Goal: Transaction & Acquisition: Book appointment/travel/reservation

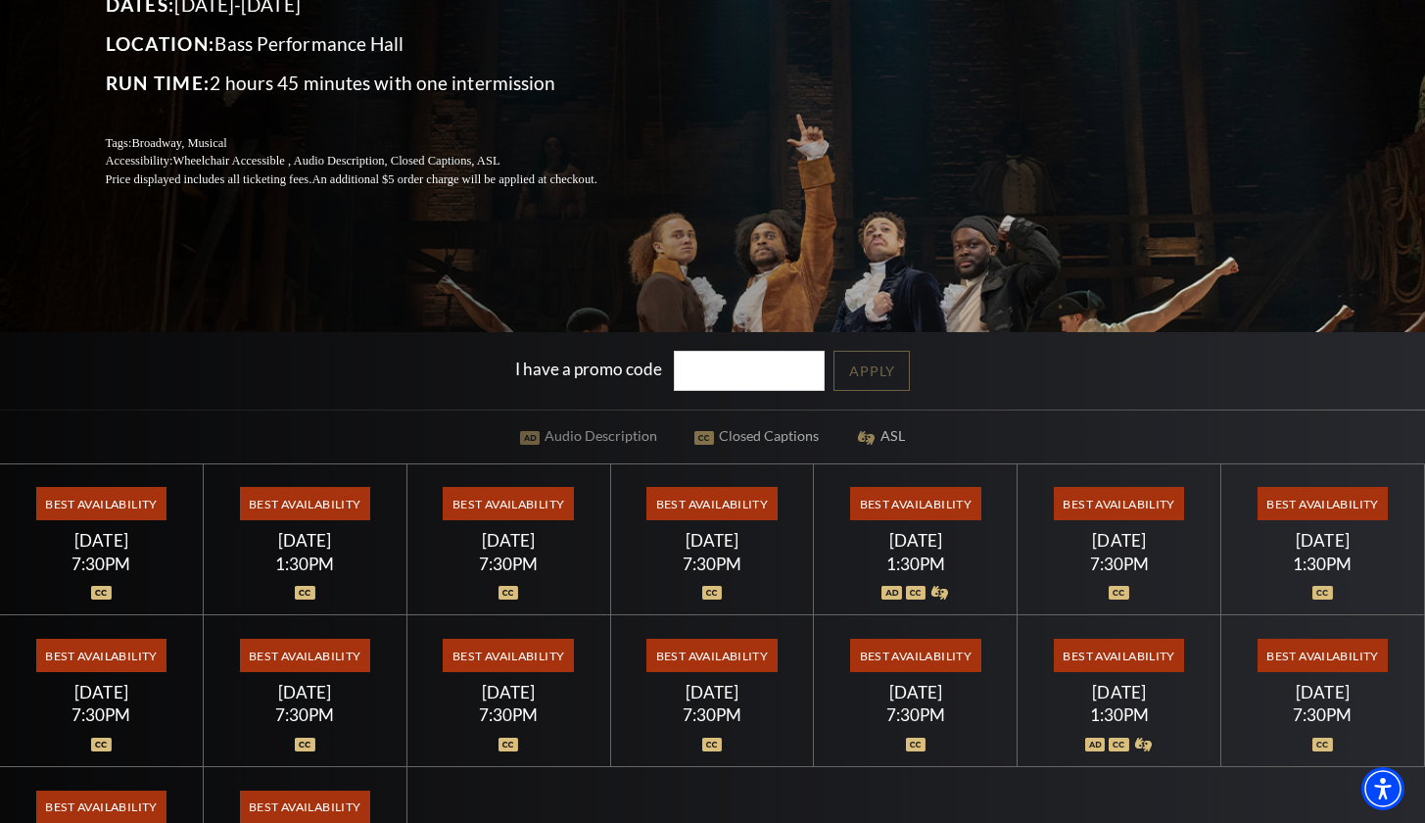
scroll to position [333, 0]
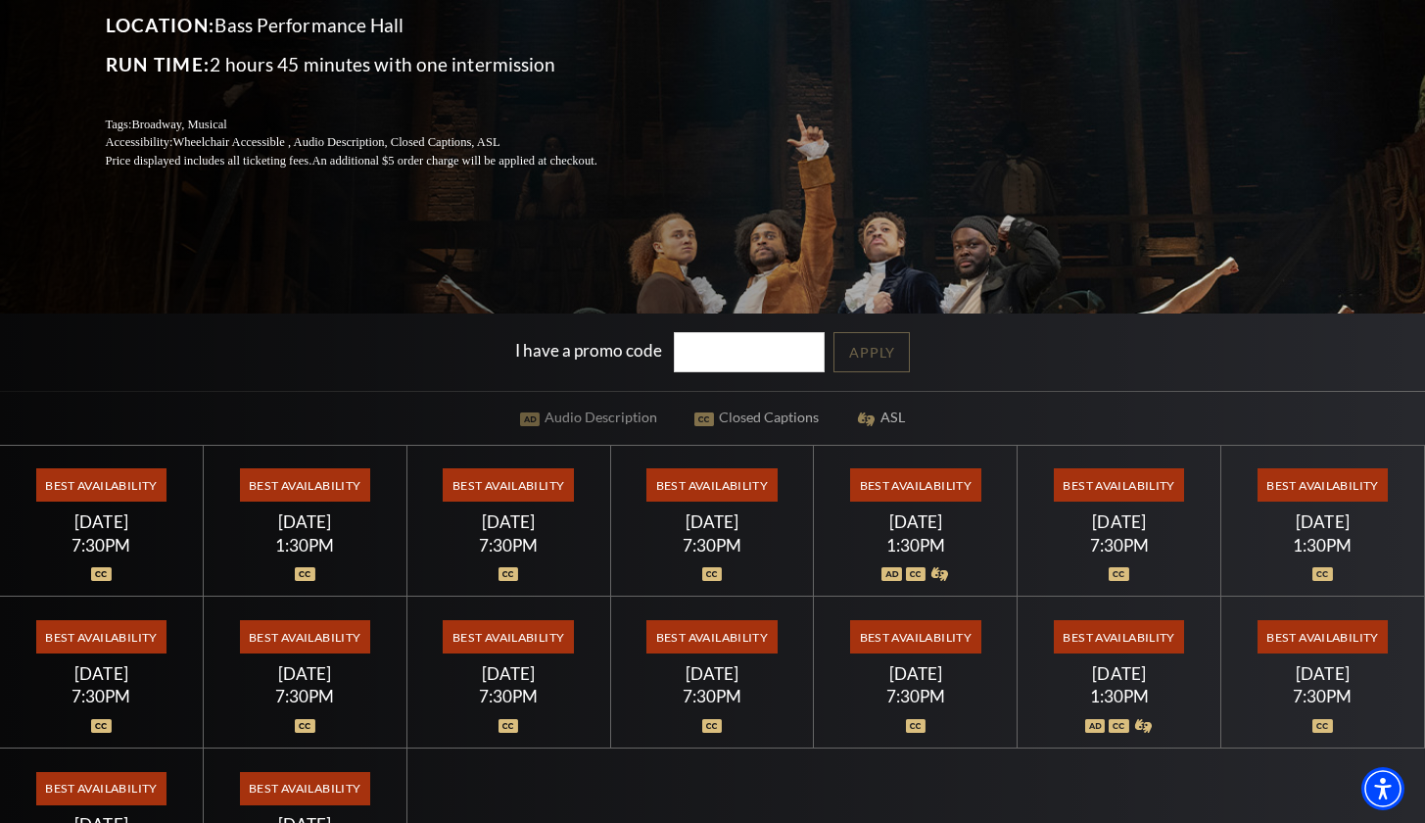
click at [143, 482] on span "Best Availability" at bounding box center [101, 484] width 130 height 33
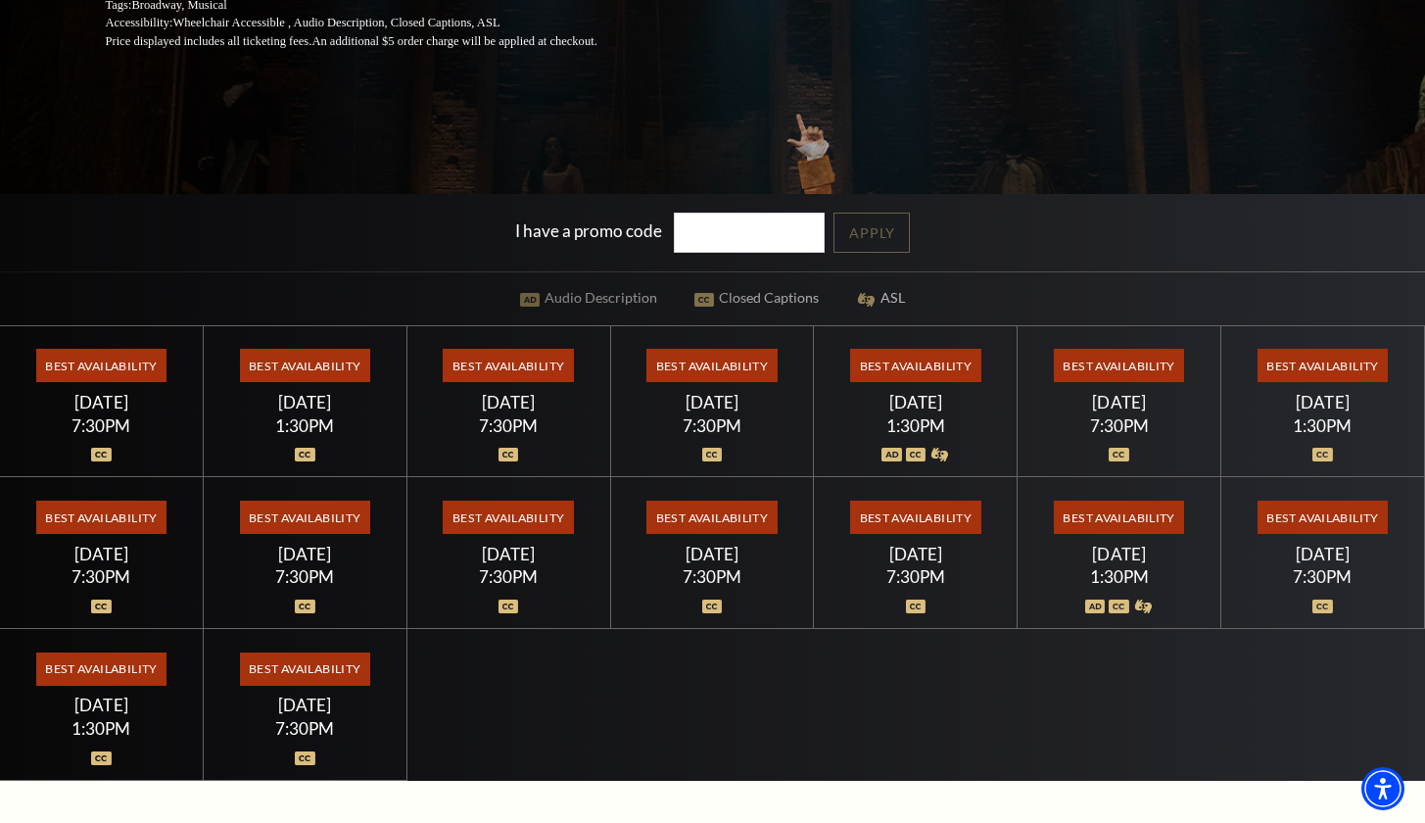
scroll to position [431, 0]
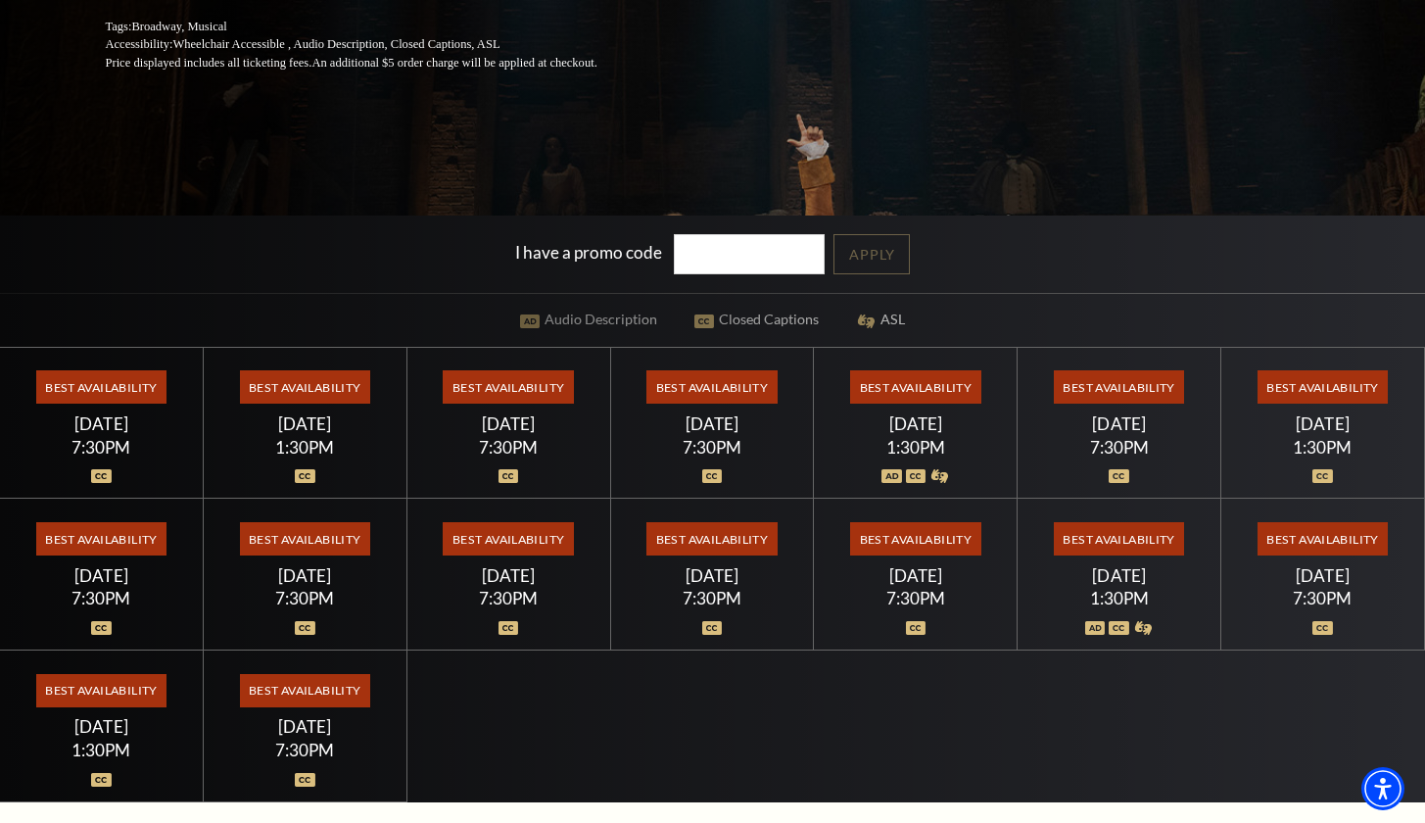
click at [135, 465] on div at bounding box center [102, 465] width 156 height 20
click at [86, 465] on div at bounding box center [102, 465] width 156 height 20
click at [88, 439] on div "7:30PM" at bounding box center [102, 447] width 156 height 17
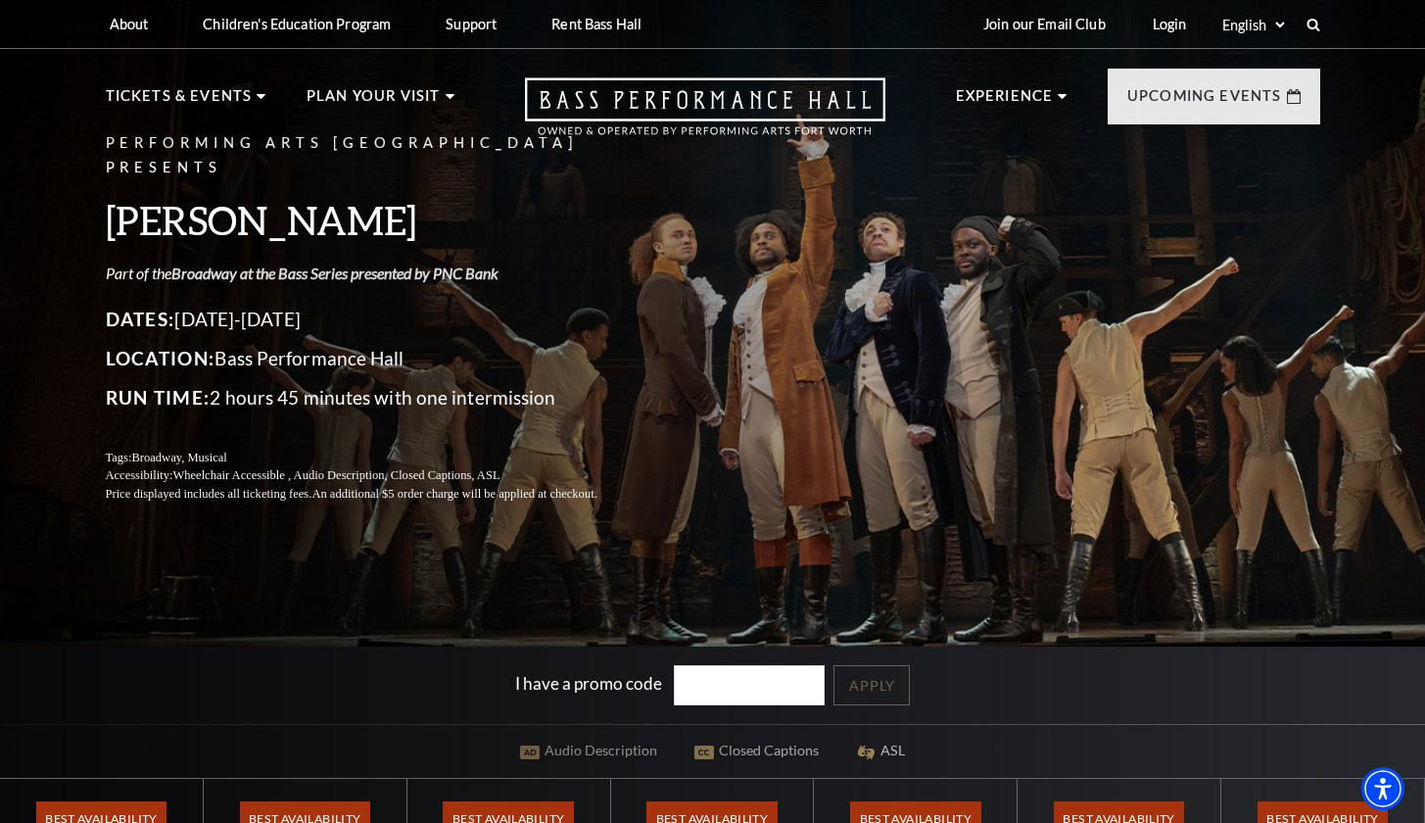
scroll to position [0, 0]
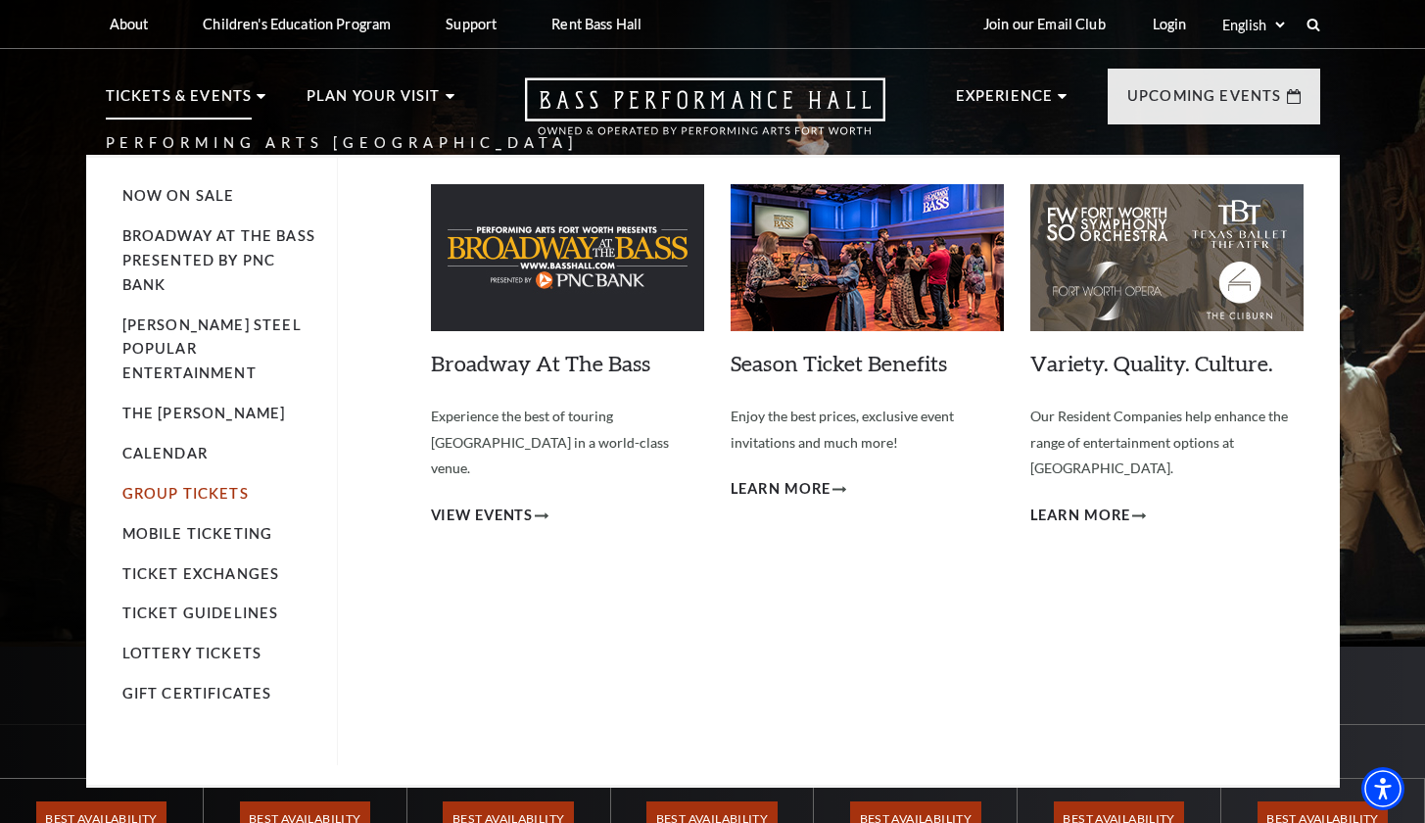
click at [208, 485] on link "Group Tickets" at bounding box center [185, 493] width 126 height 17
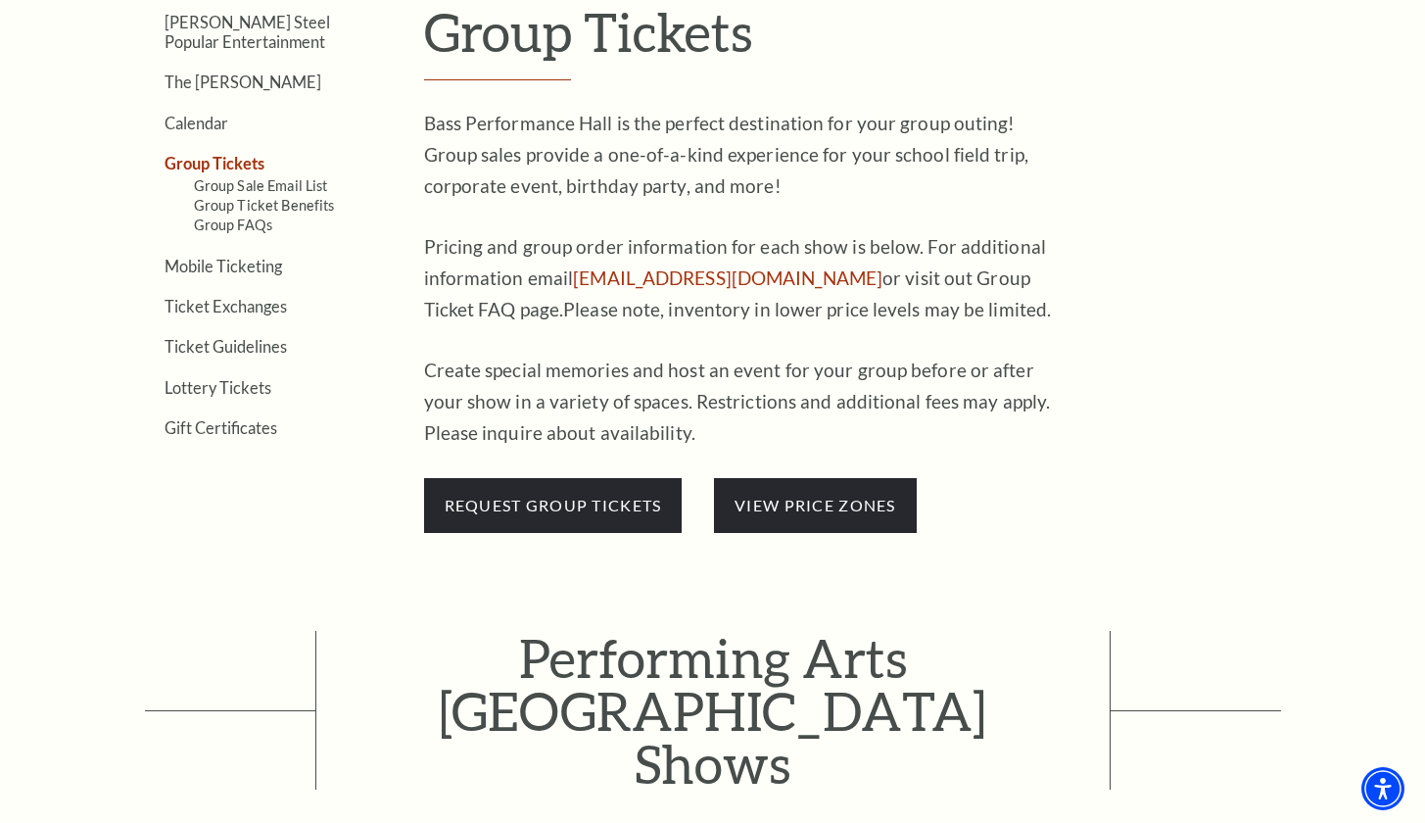
scroll to position [617, 0]
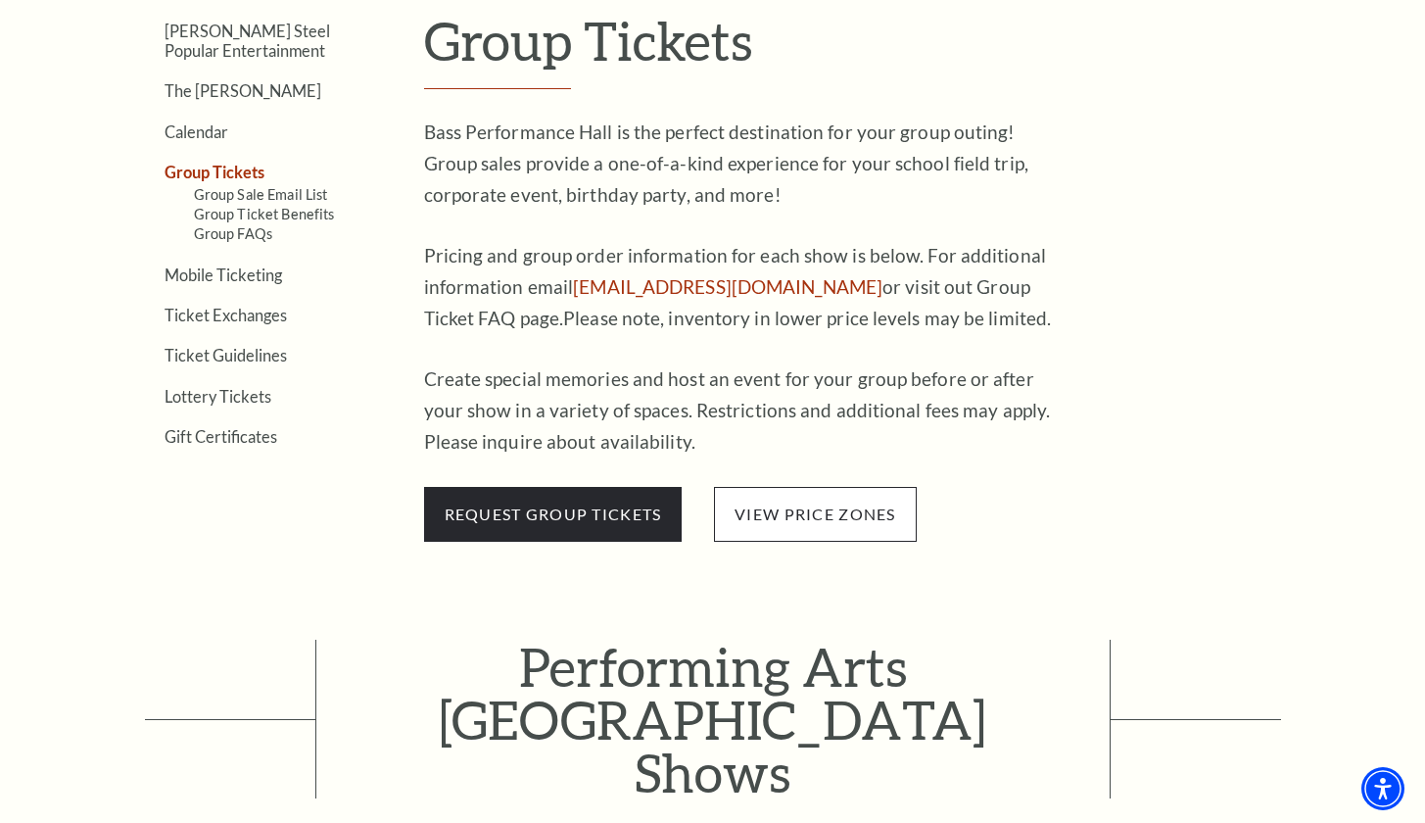
click at [792, 511] on span "view price zones" at bounding box center [815, 514] width 202 height 55
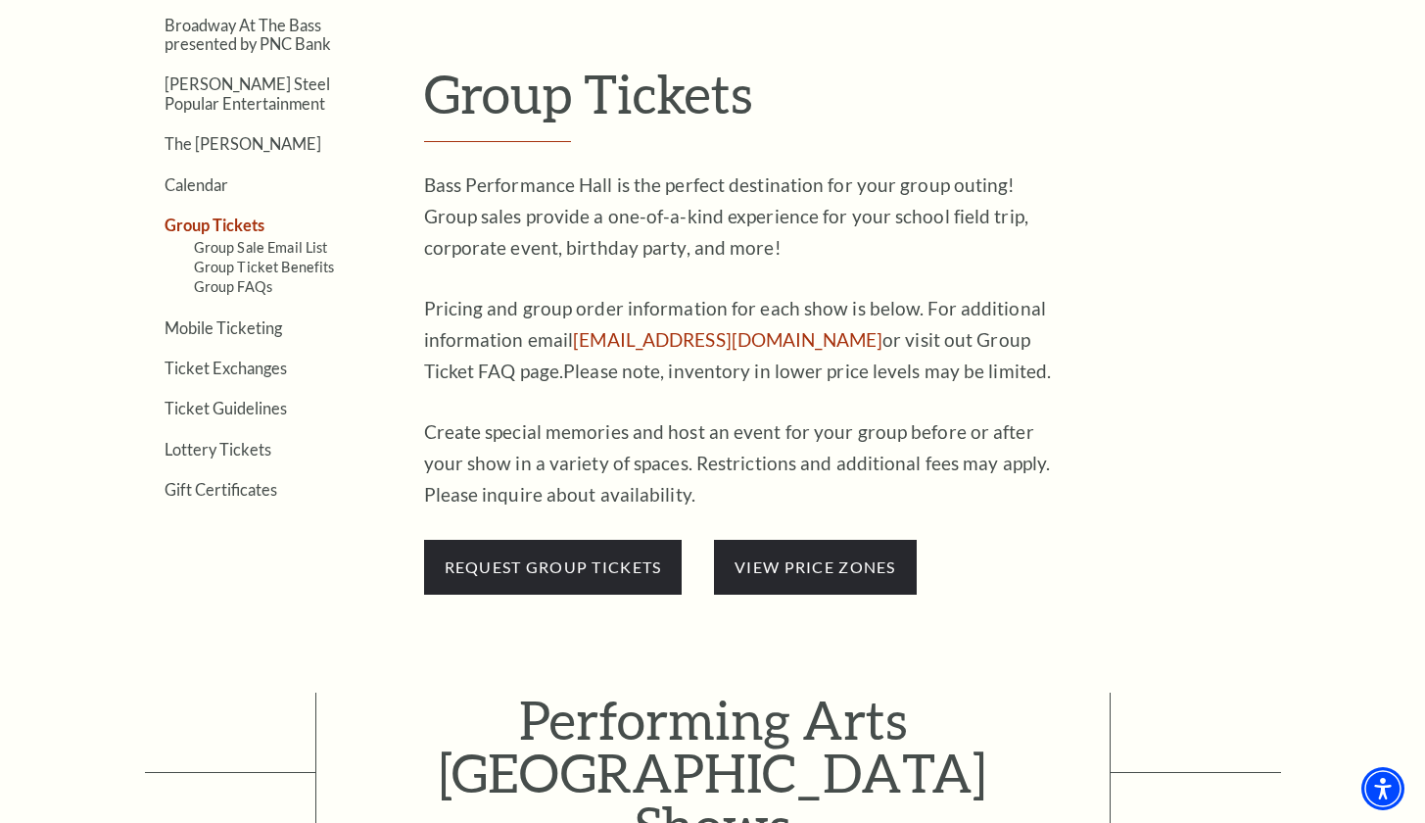
scroll to position [557, 0]
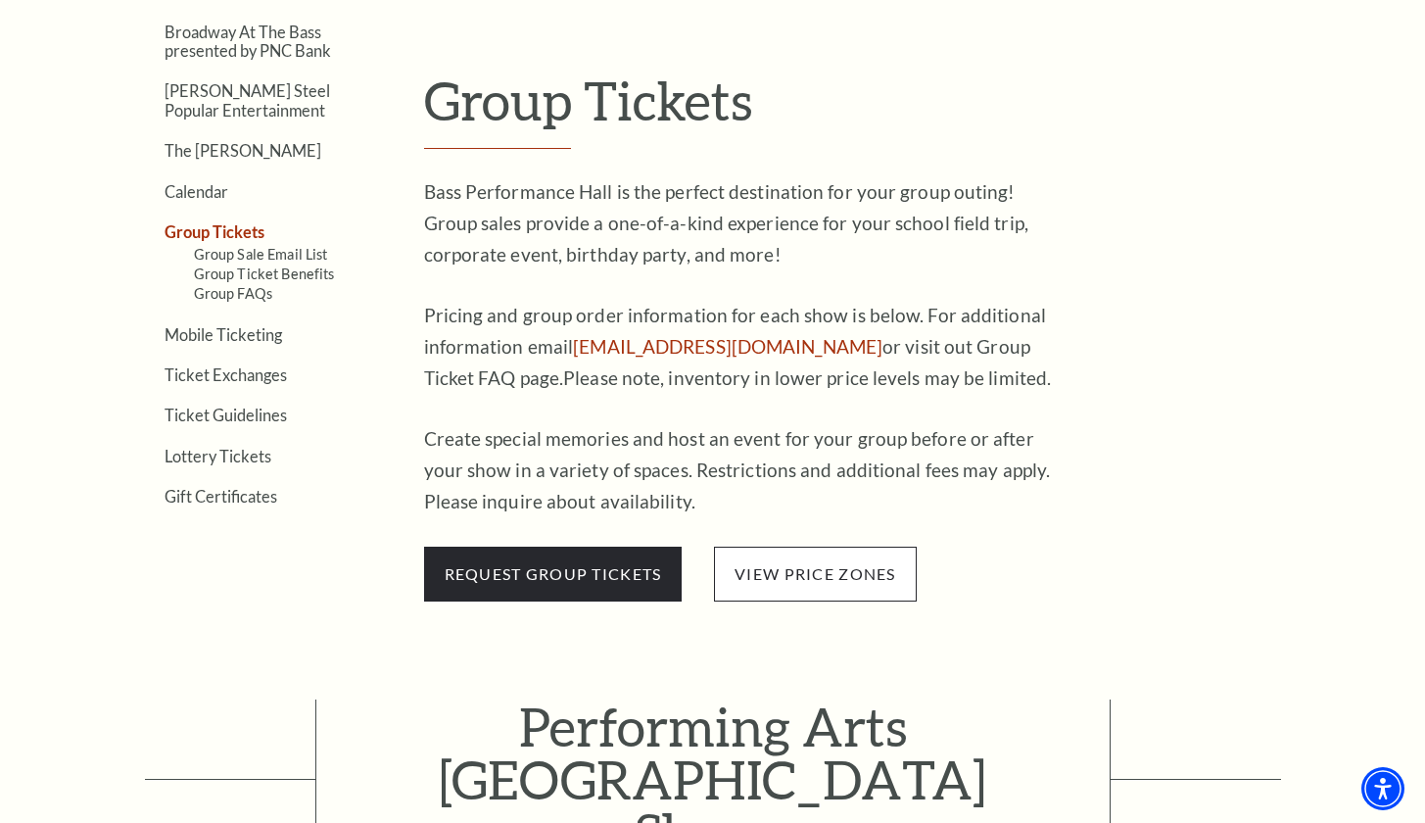
click at [828, 546] on span "view price zones" at bounding box center [815, 573] width 202 height 55
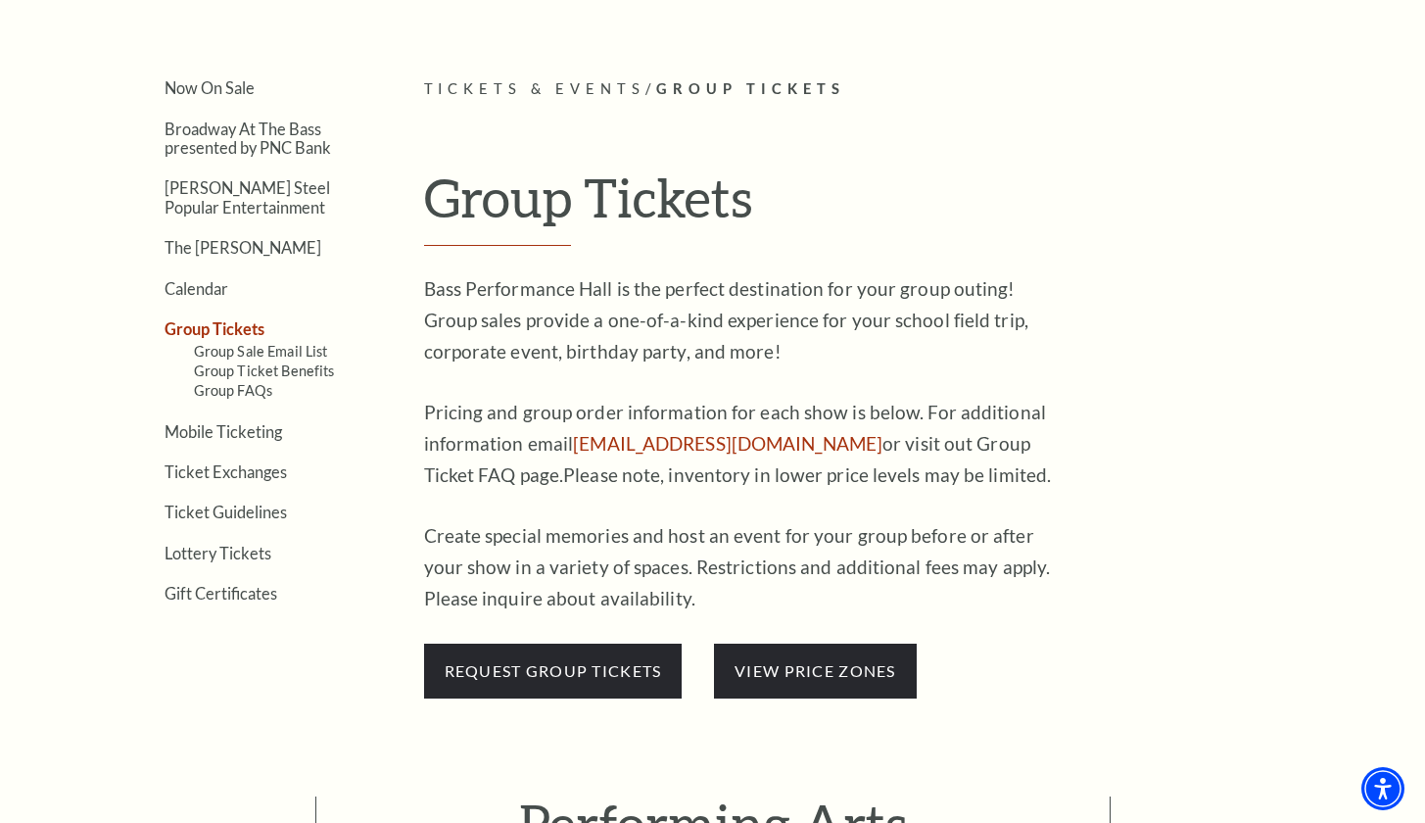
scroll to position [453, 0]
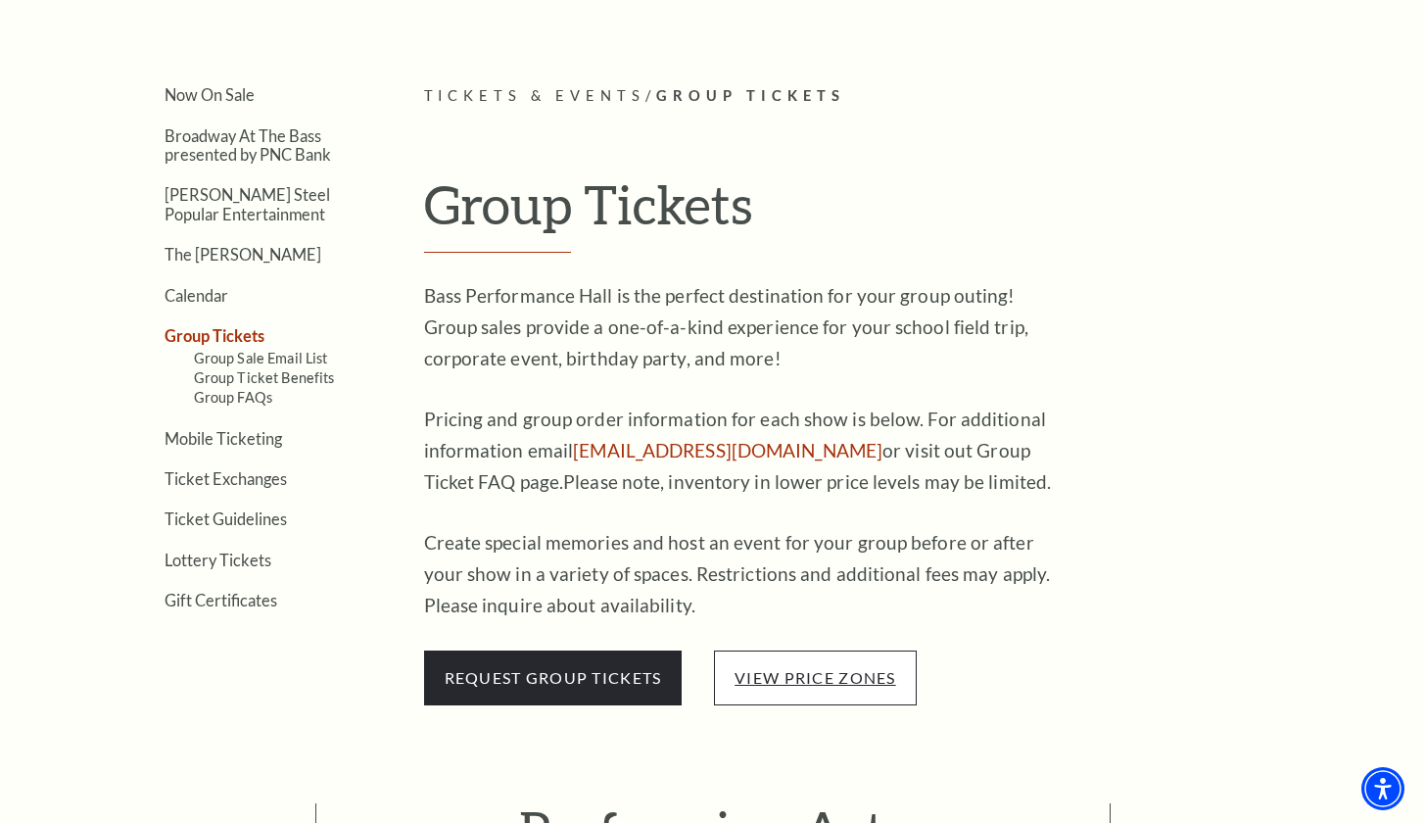
click at [742, 668] on link "view price zones" at bounding box center [814, 677] width 161 height 19
click at [205, 288] on link "Calendar" at bounding box center [197, 295] width 64 height 19
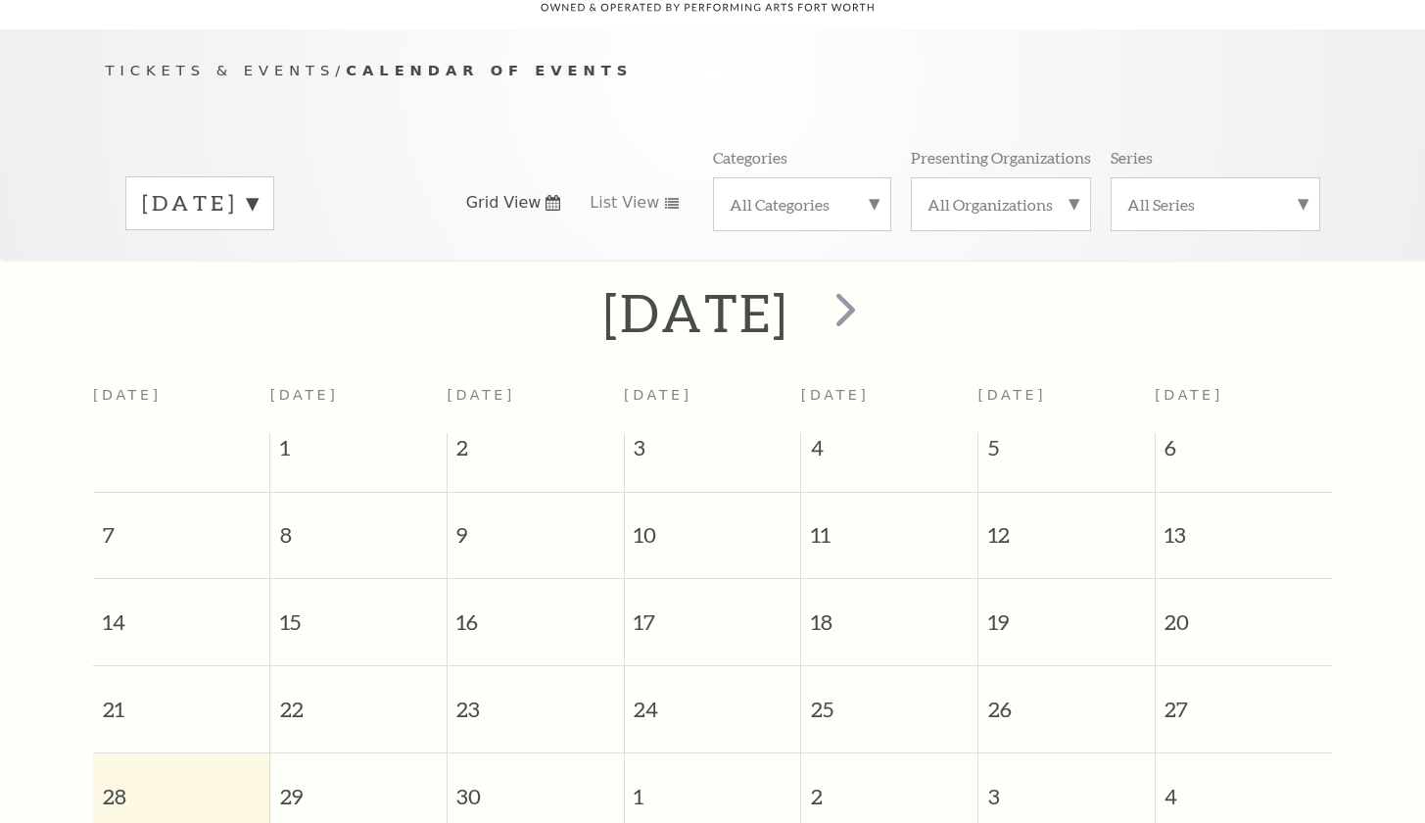
scroll to position [172, 0]
click at [1002, 173] on div "All Organizations" at bounding box center [1001, 200] width 180 height 54
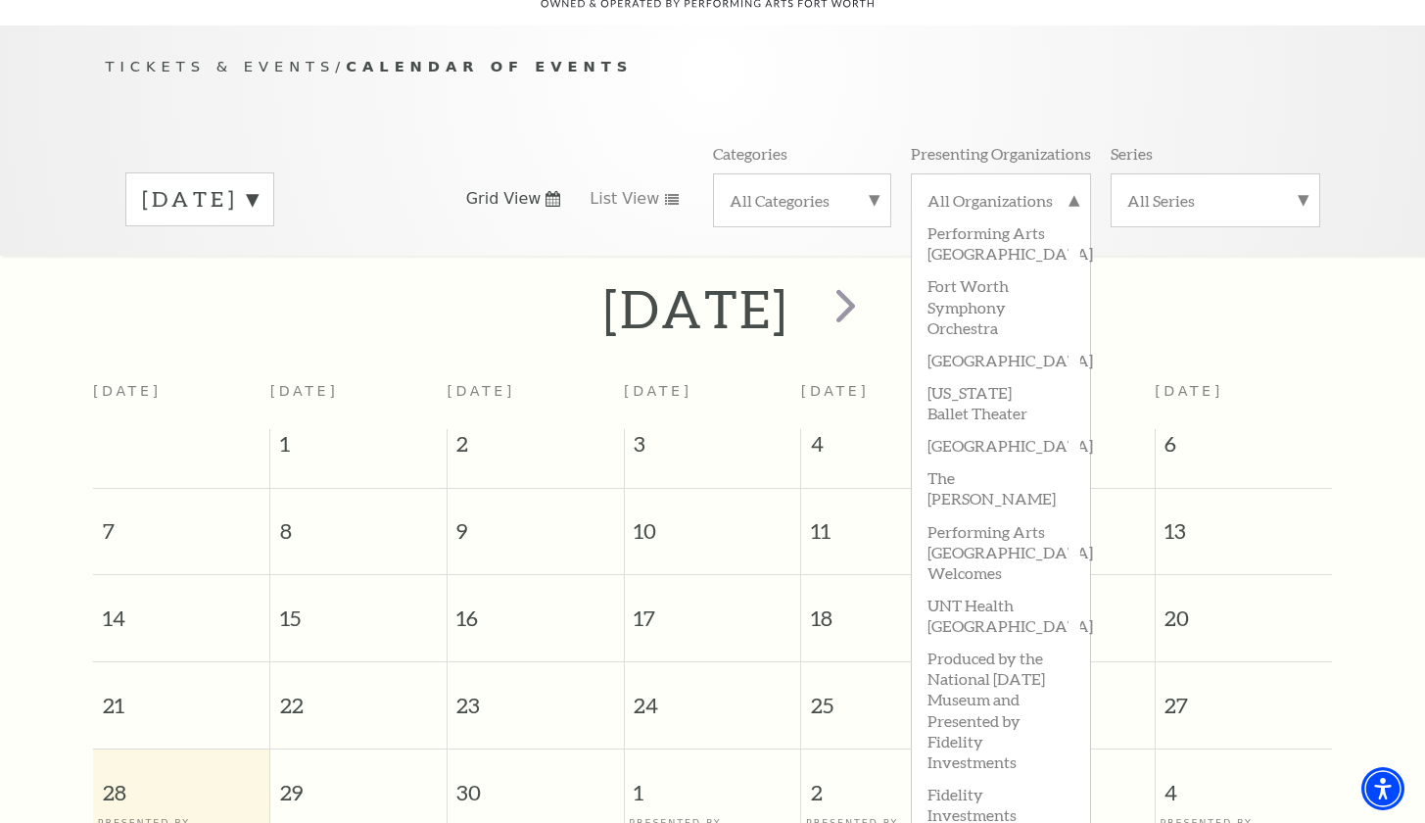
click at [876, 143] on div "Categories" at bounding box center [802, 158] width 178 height 30
click at [863, 190] on label "All Categories" at bounding box center [802, 200] width 145 height 21
click at [1009, 190] on label "All Organizations" at bounding box center [1000, 202] width 147 height 25
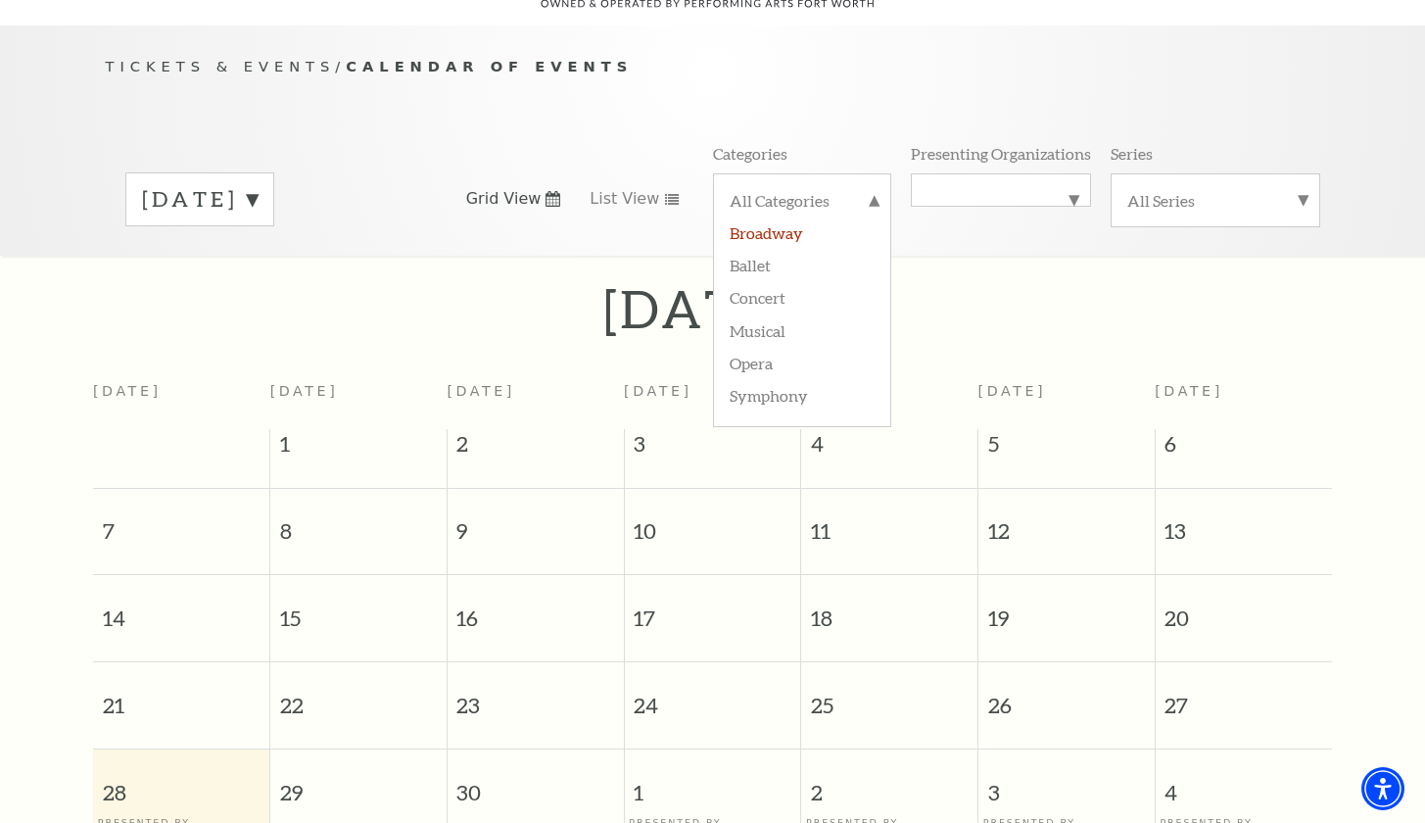
click at [787, 215] on label "Broadway" at bounding box center [802, 231] width 145 height 32
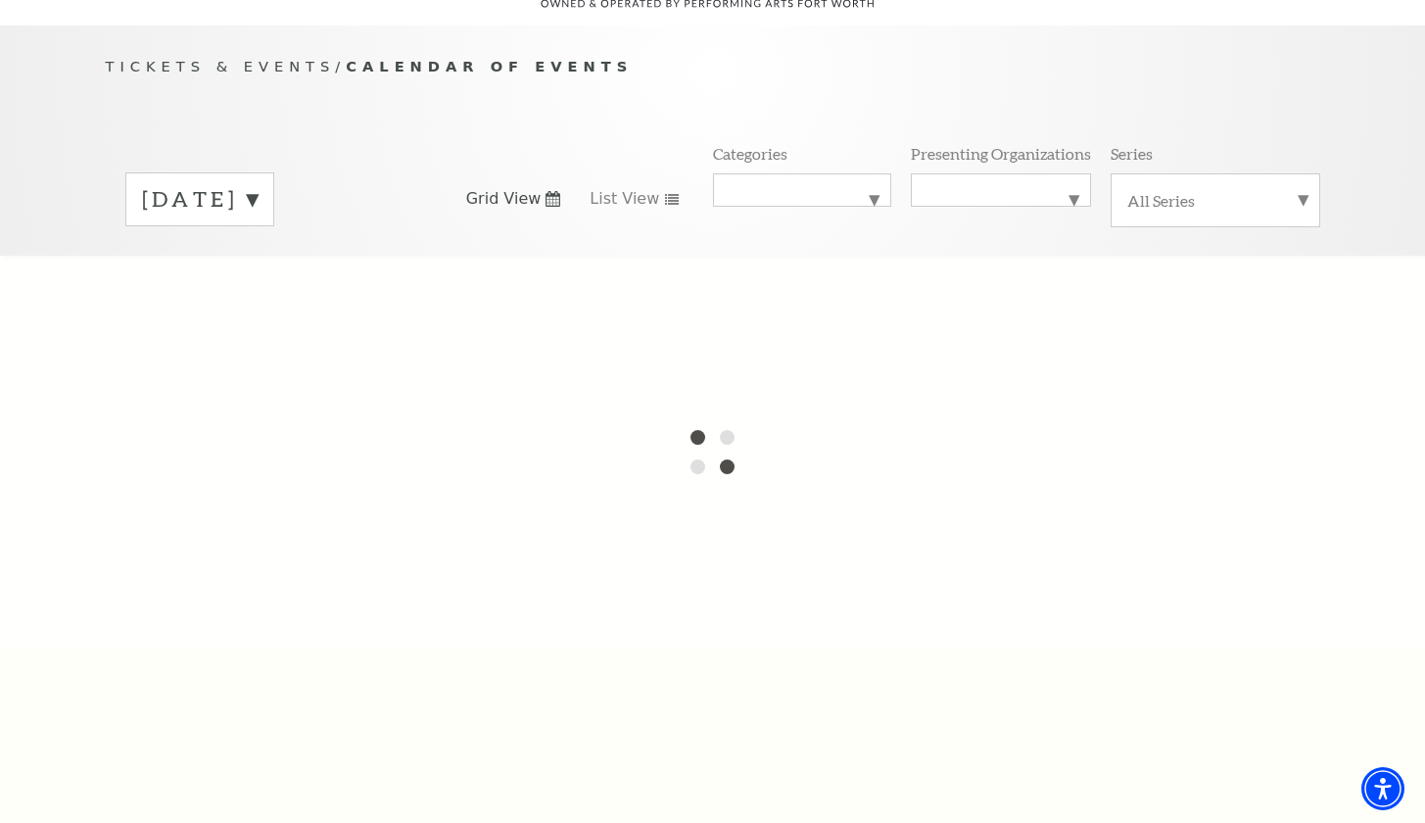
click at [1256, 194] on div "All Series" at bounding box center [1216, 200] width 210 height 54
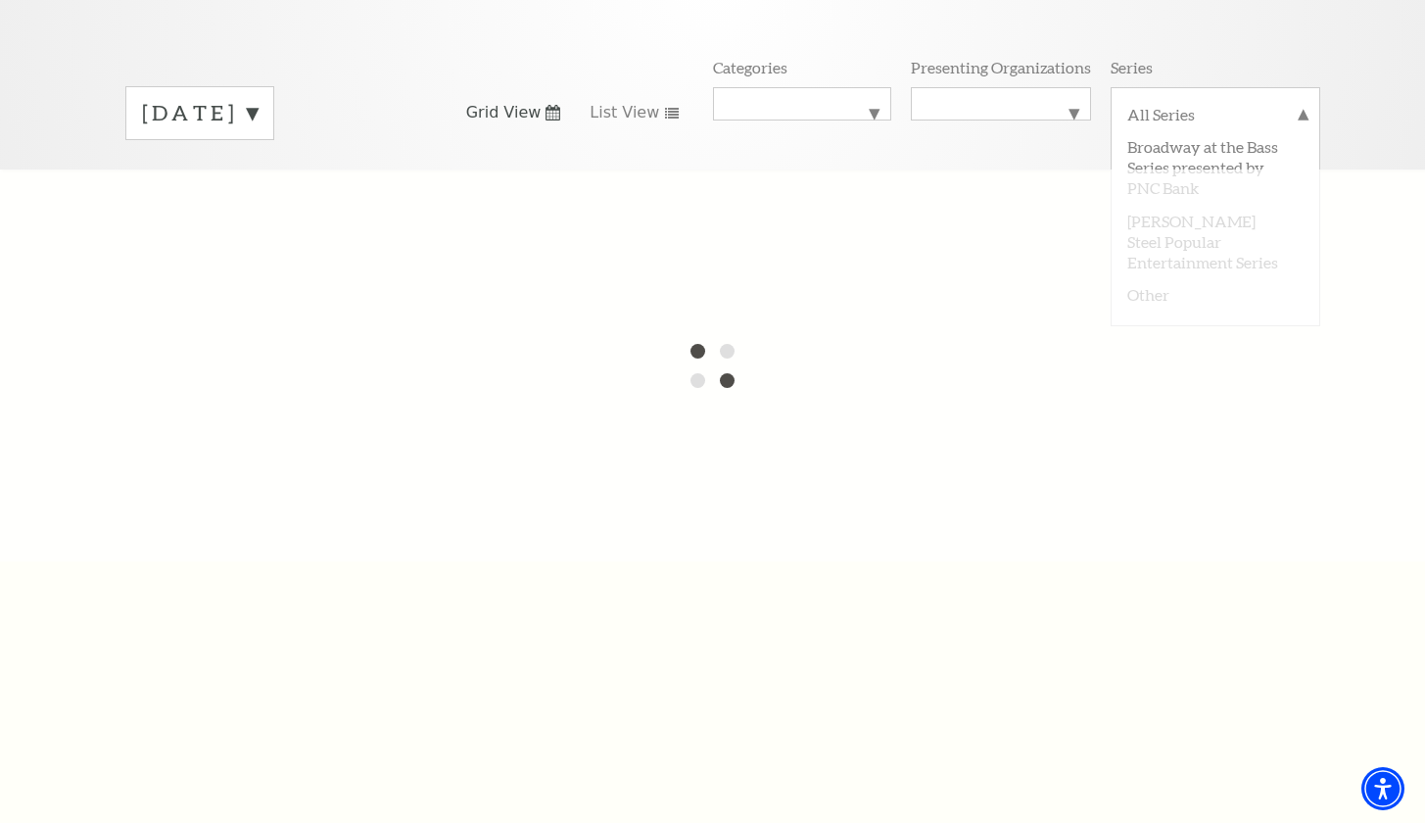
scroll to position [260, 0]
click at [1213, 127] on label "Broadway at the Bass Series presented by PNC Bank" at bounding box center [1215, 163] width 176 height 73
click at [1012, 102] on label "All Organizations" at bounding box center [1000, 102] width 147 height 0
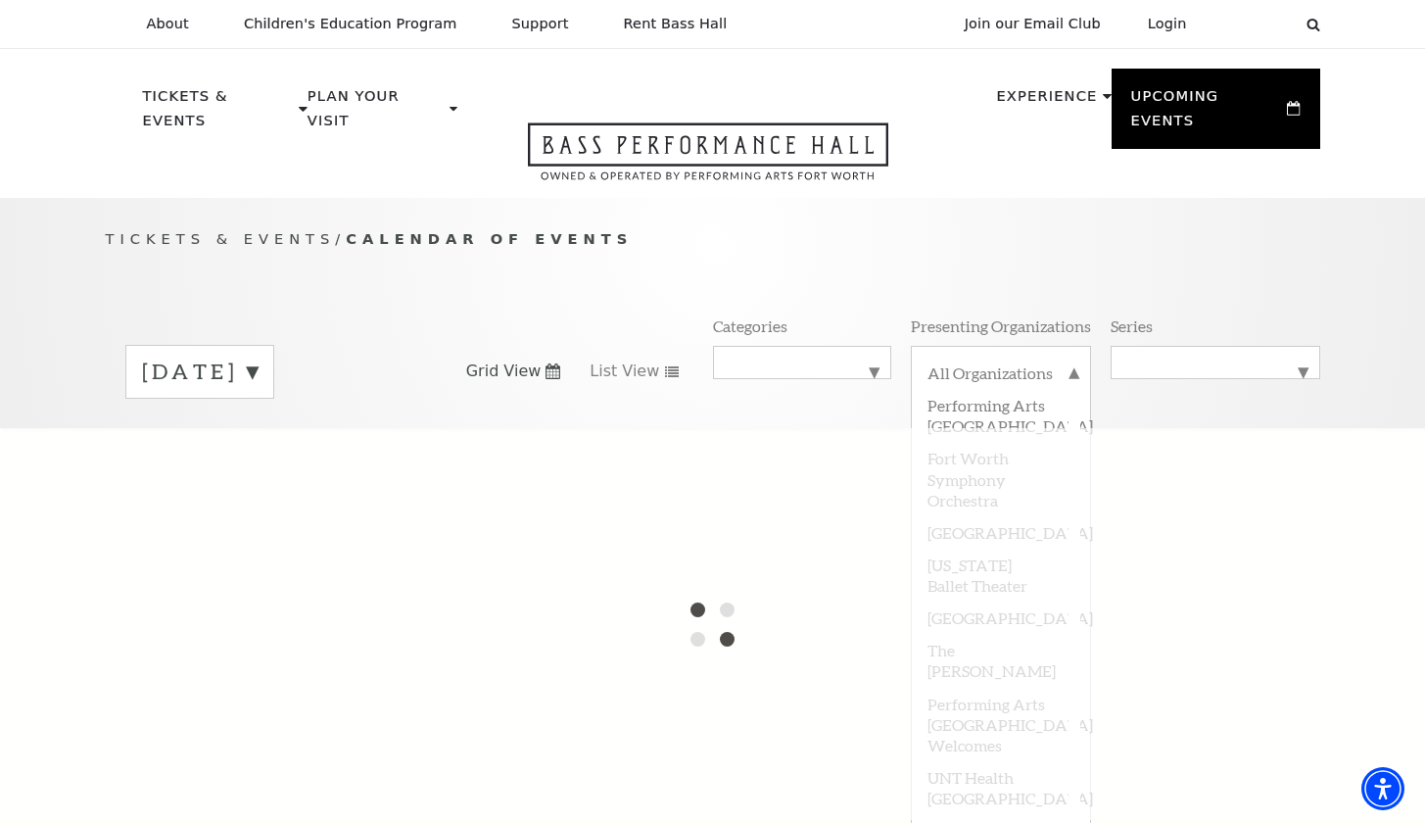
scroll to position [0, 0]
click at [942, 254] on div "Tickets & Events / Calendar of Events September 2025 Grid View List View Catego…" at bounding box center [712, 327] width 1253 height 200
click at [966, 315] on p "Presenting Organizations" at bounding box center [1001, 325] width 180 height 21
click at [962, 198] on div "Tickets & Events / Calendar of Events September 2025 Grid View List View Catego…" at bounding box center [712, 313] width 1425 height 230
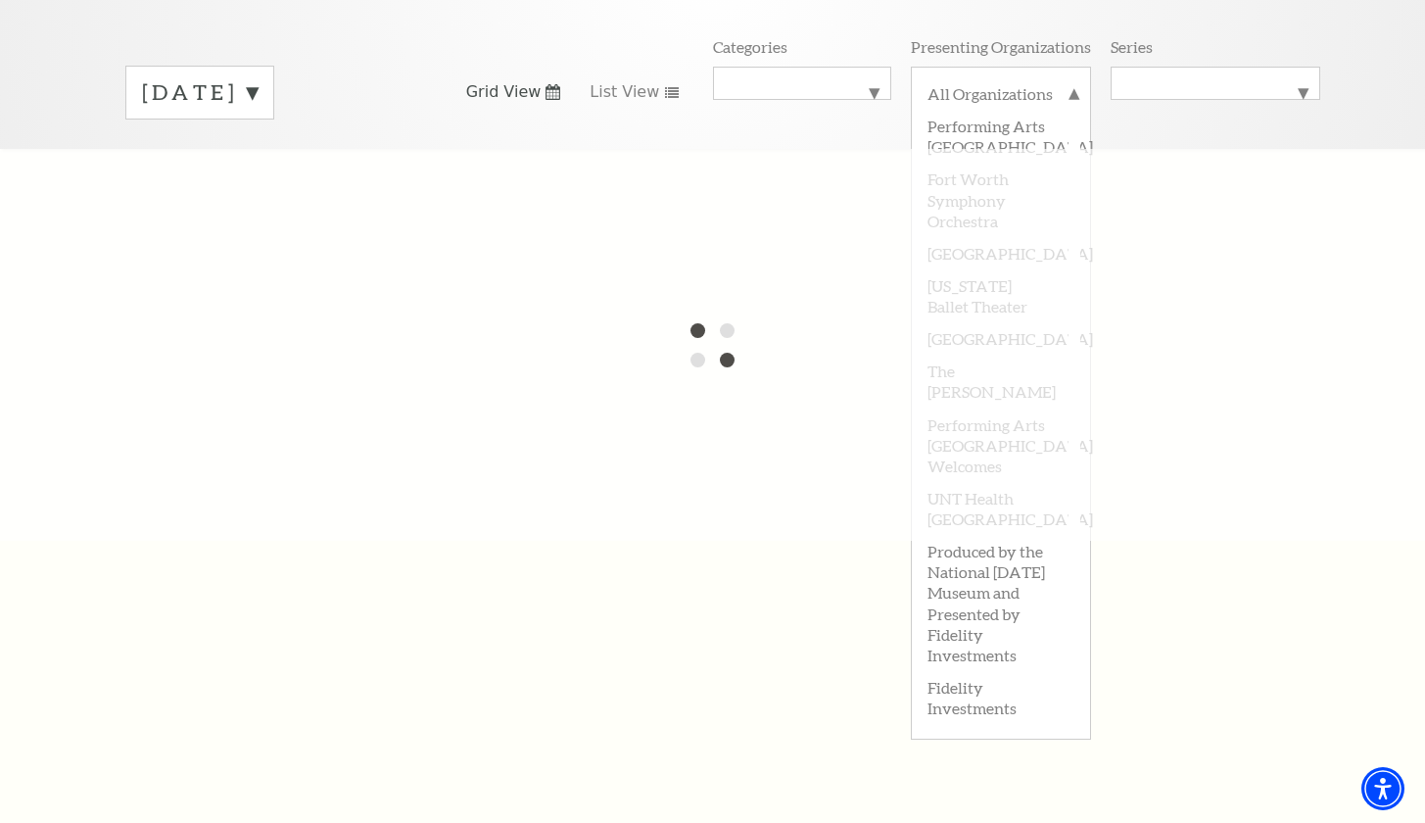
scroll to position [275, 0]
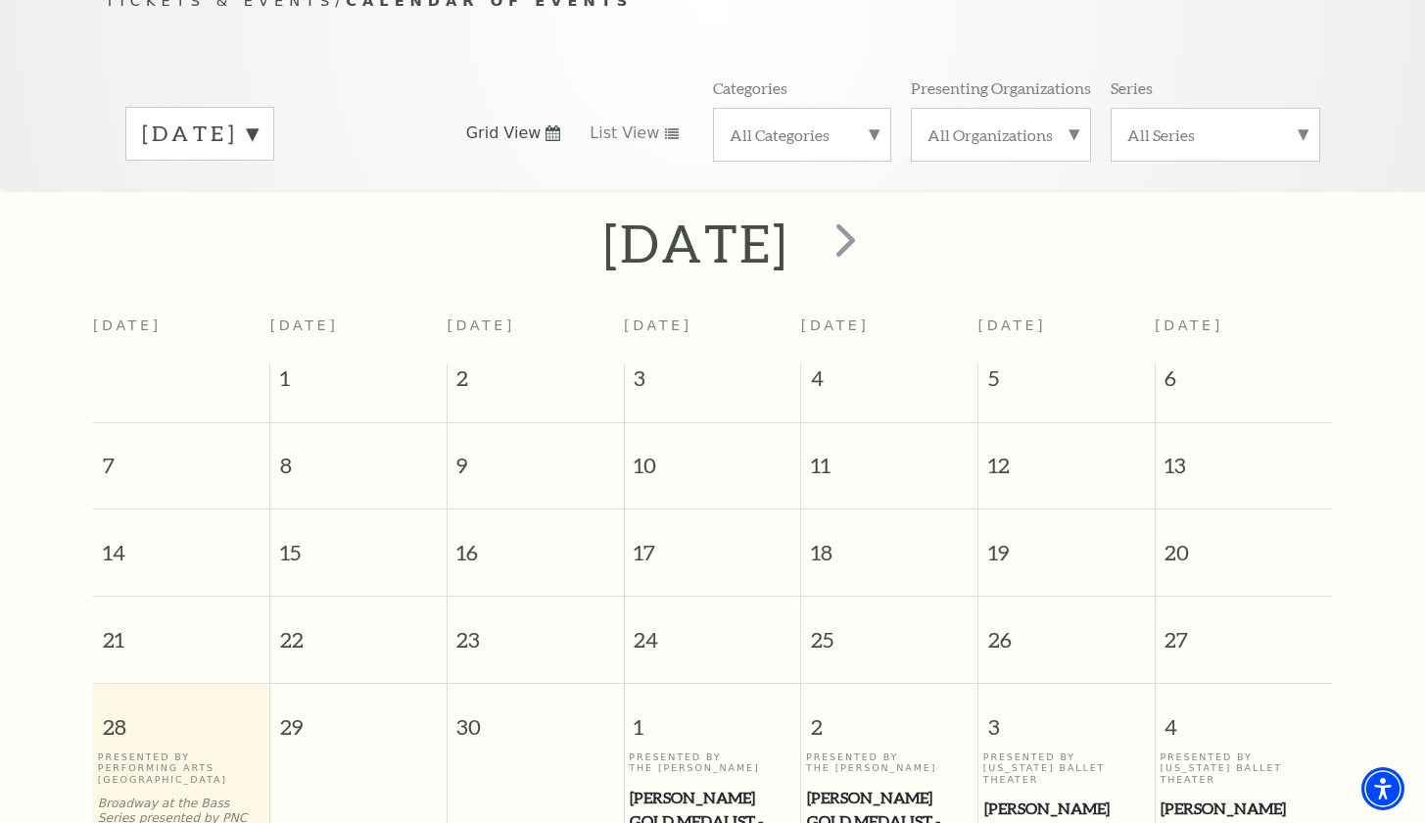
scroll to position [62, 0]
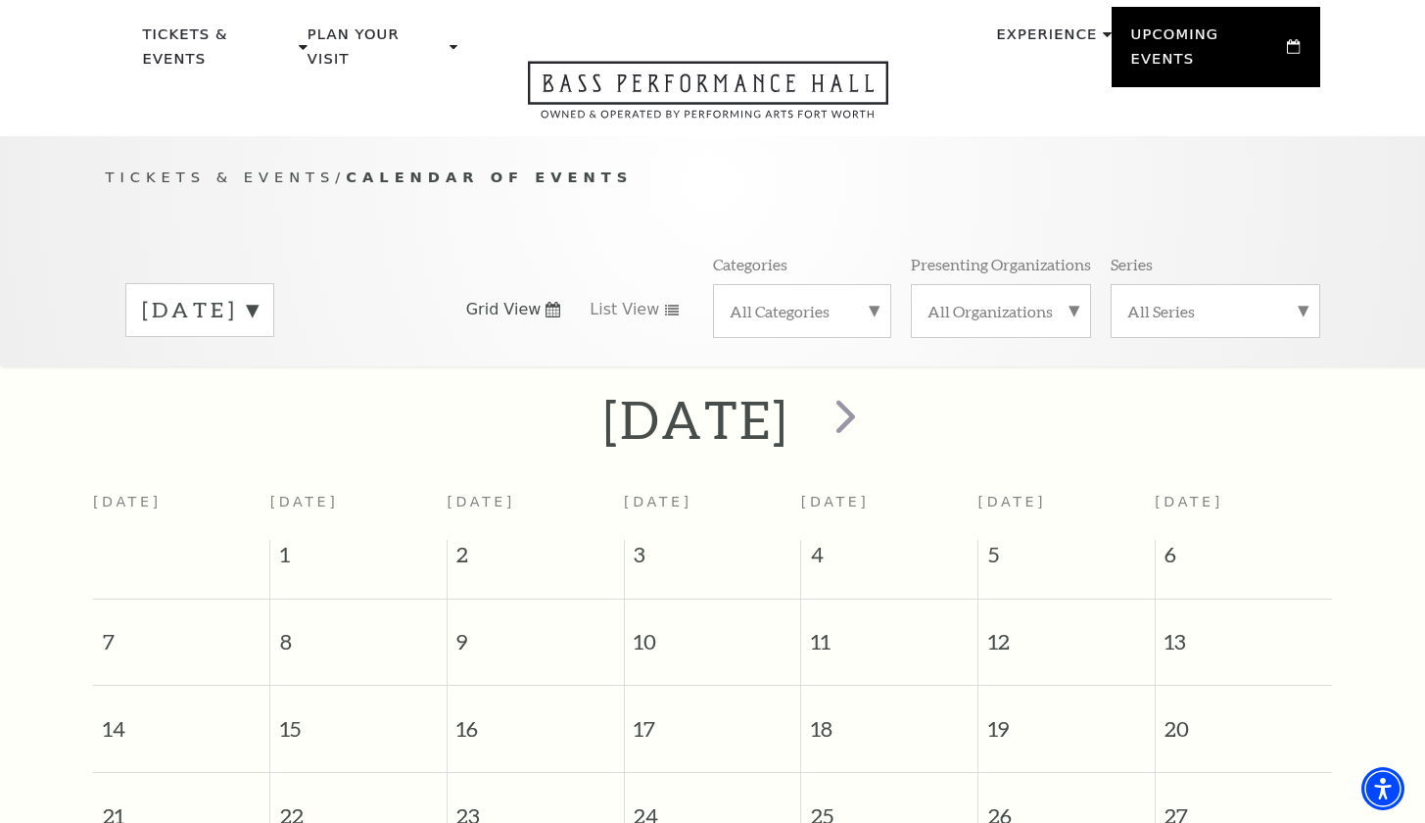
click at [1190, 301] on label "All Series" at bounding box center [1215, 311] width 176 height 21
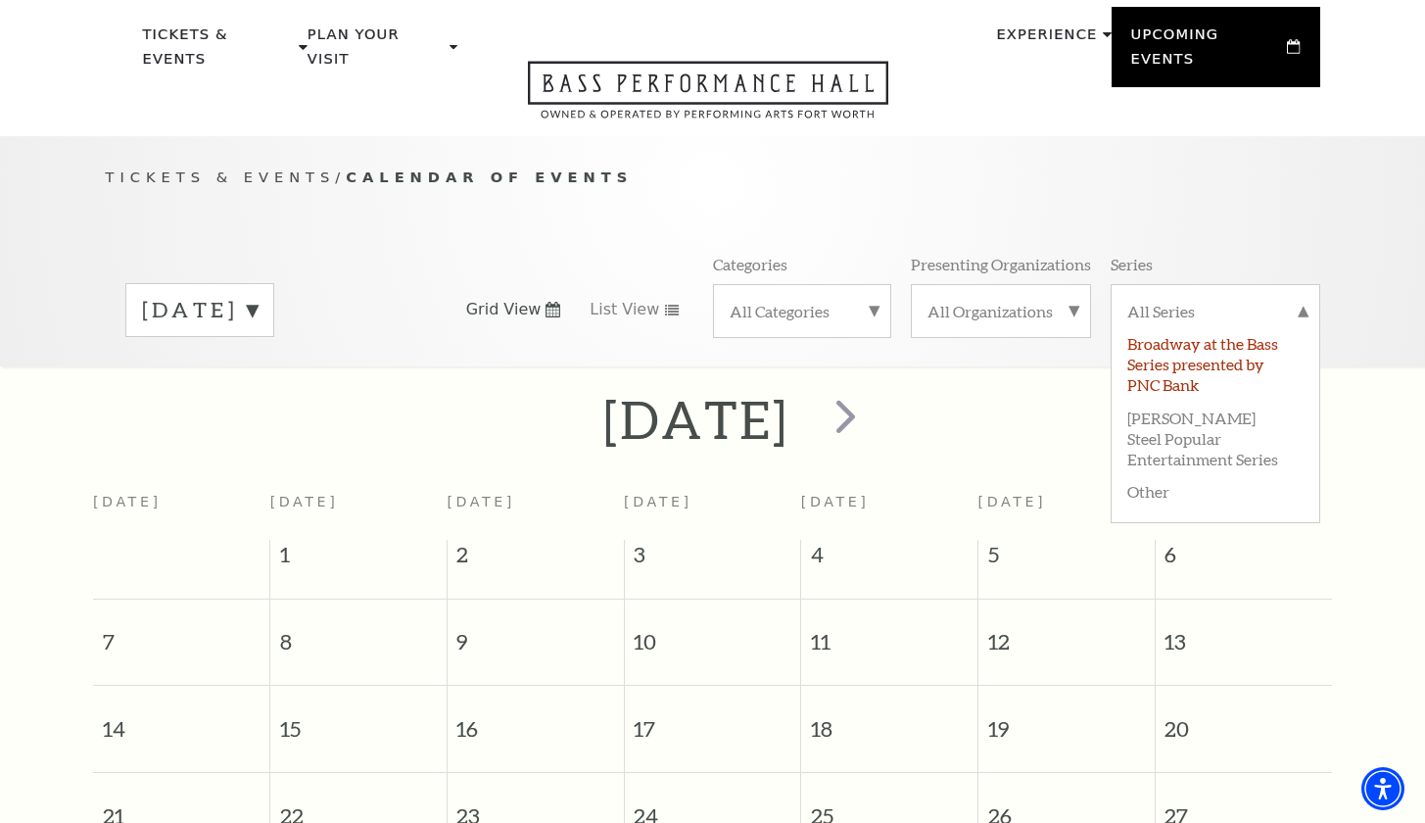
click at [1186, 327] on label "Broadway at the Bass Series presented by PNC Bank" at bounding box center [1215, 362] width 176 height 73
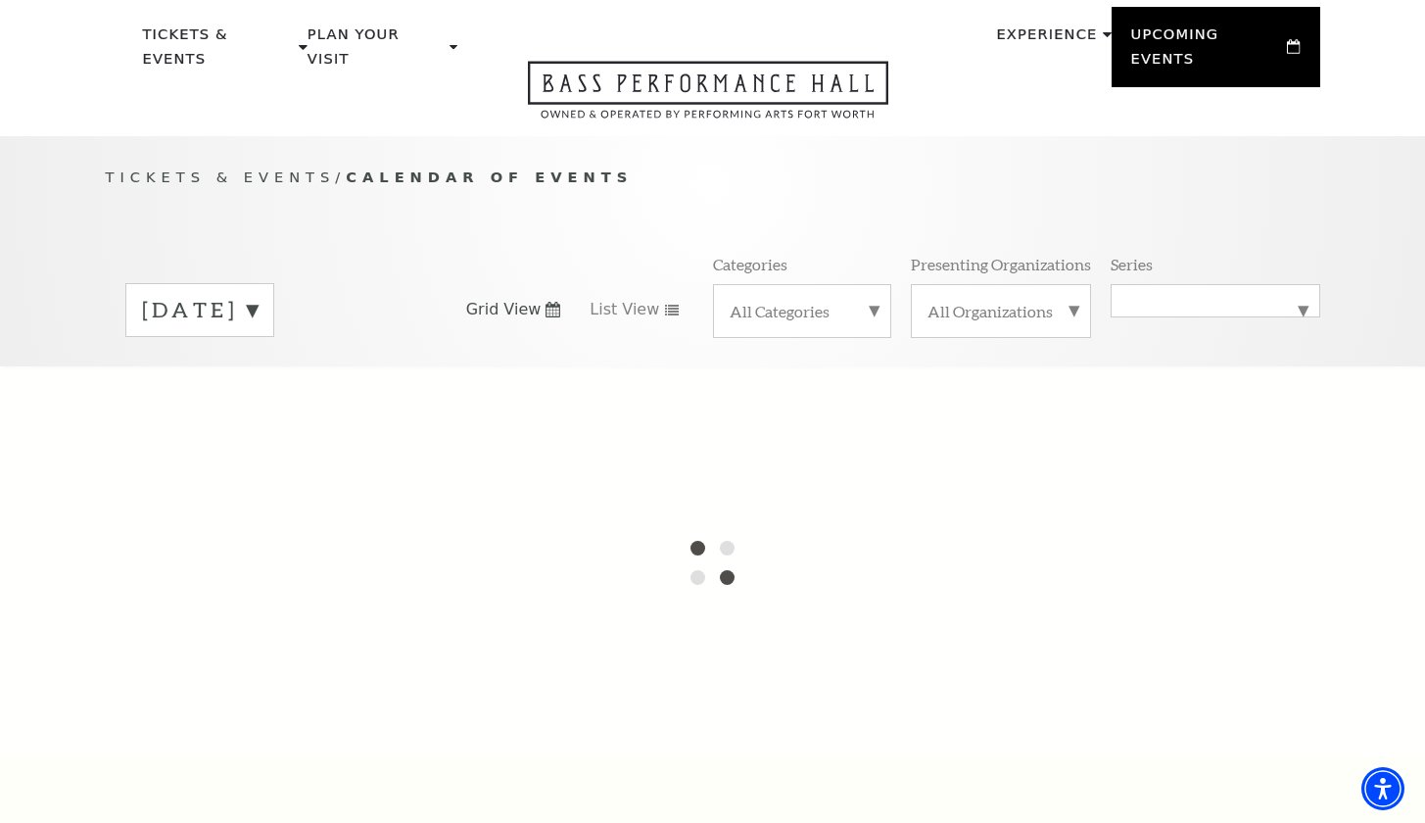
click at [258, 295] on label "September 2025" at bounding box center [200, 310] width 116 height 30
click at [481, 224] on div "Tickets & Events / Calendar of Events September 2025 October 2025 November 2025…" at bounding box center [712, 266] width 1253 height 200
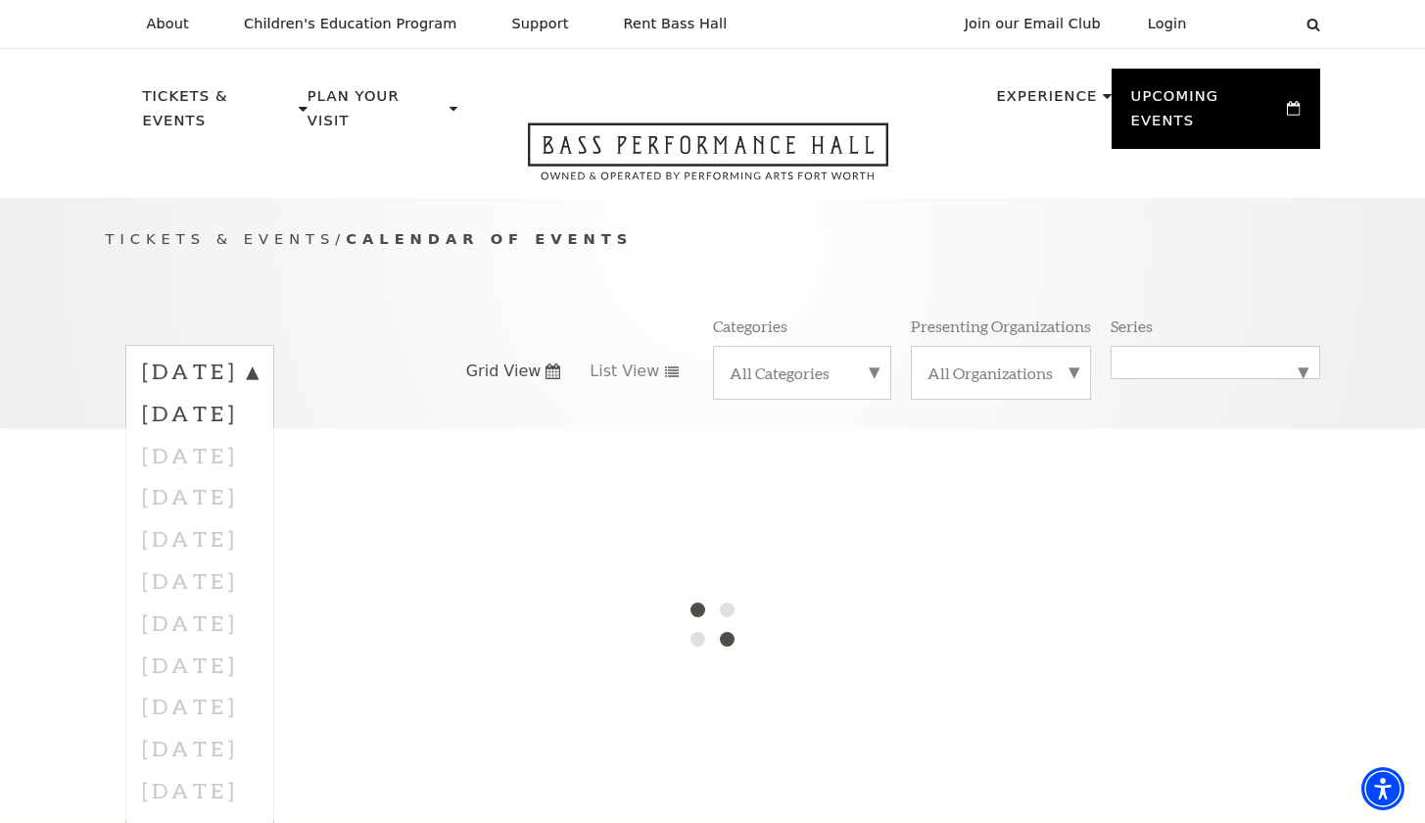
scroll to position [0, 0]
click at [708, 227] on p "Tickets & Events / Calendar of Events" at bounding box center [713, 239] width 1214 height 24
click at [258, 356] on label "September 2025" at bounding box center [200, 373] width 116 height 35
click at [1303, 346] on div "All Series Broadway at the Bass Series presented by PNC Bank" at bounding box center [1216, 362] width 210 height 33
click at [1303, 346] on div "All Series Broadway at the Bass Series presented by PNC Bank Irwin Steel Popula…" at bounding box center [1216, 372] width 210 height 53
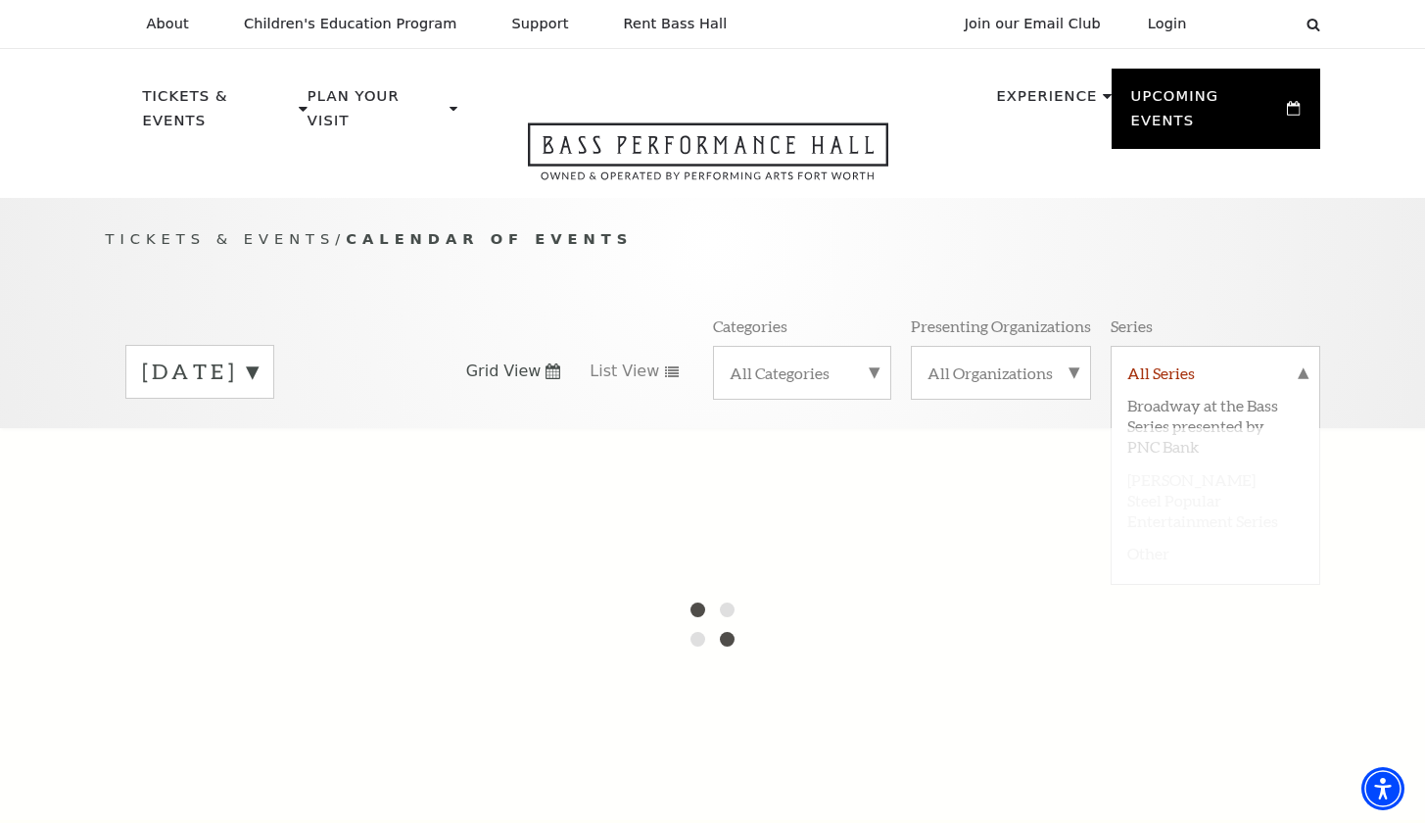
click at [1302, 346] on div "All Series Broadway at the Bass Series presented by PNC Bank Irwin Steel Popula…" at bounding box center [1216, 372] width 210 height 53
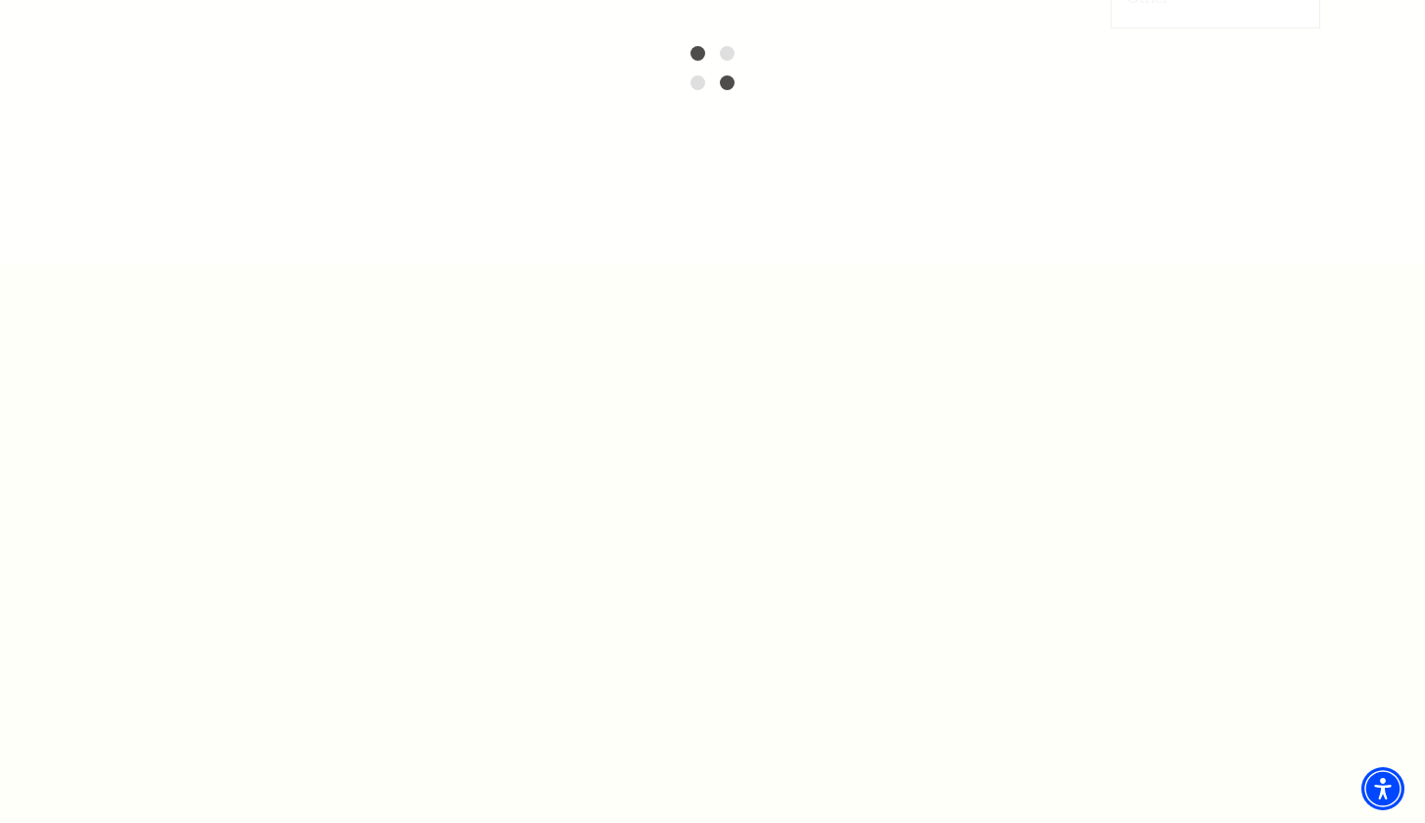
scroll to position [395, 0]
